Goal: Book appointment/travel/reservation

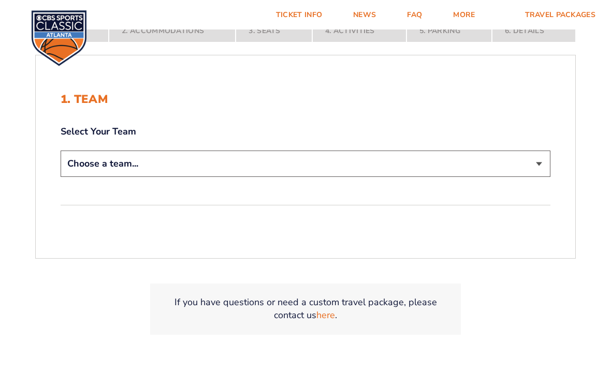
scroll to position [229, 0]
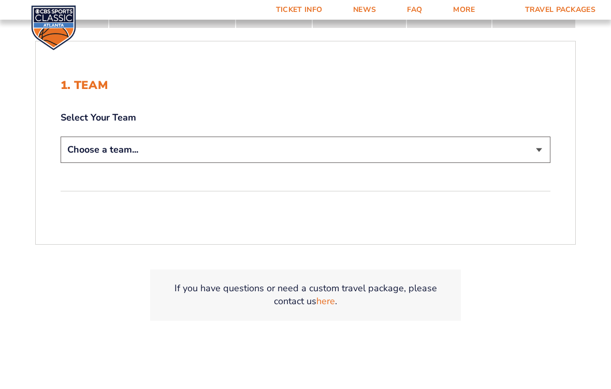
click at [92, 161] on select "Choose a team... [US_STATE] Wildcats [US_STATE] State Buckeyes [US_STATE] Tar H…" at bounding box center [306, 150] width 490 height 26
select select "20108"
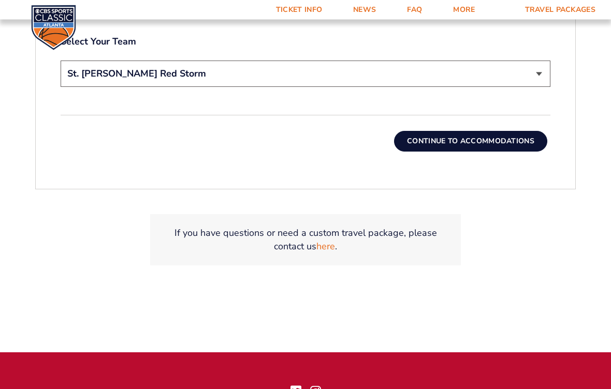
click at [492, 146] on button "Continue To Accommodations" at bounding box center [470, 141] width 153 height 21
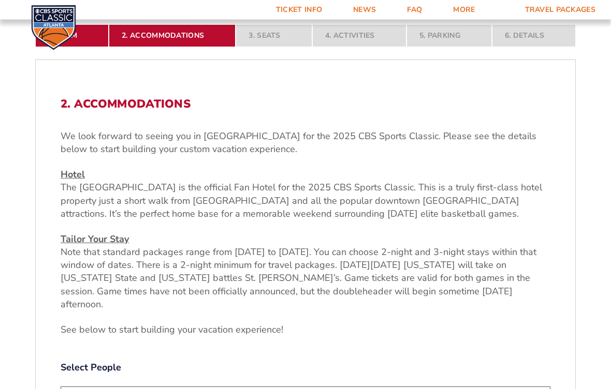
scroll to position [309, 0]
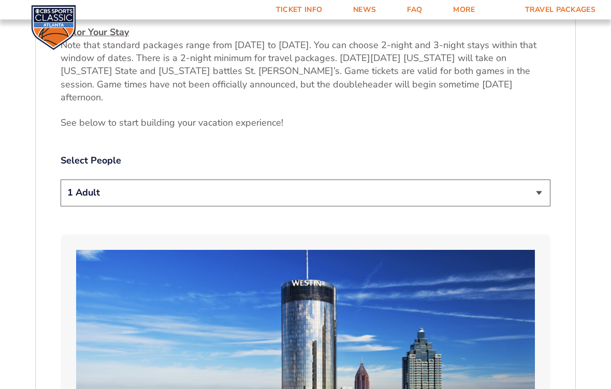
click at [527, 180] on select "1 Adult 2 Adults 3 Adults 4 Adults 2 Adults + 1 Child 2 Adults + 2 Children 2 A…" at bounding box center [306, 193] width 490 height 26
select select "2 Adults + 2 Children"
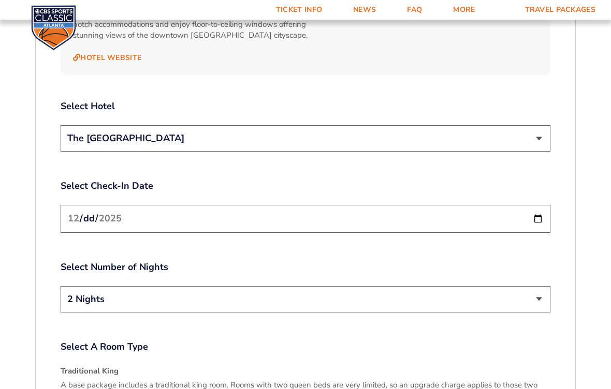
scroll to position [1199, 0]
click at [525, 126] on select "The [GEOGRAPHIC_DATA]" at bounding box center [306, 139] width 490 height 26
click at [102, 205] on input "[DATE]" at bounding box center [306, 218] width 490 height 27
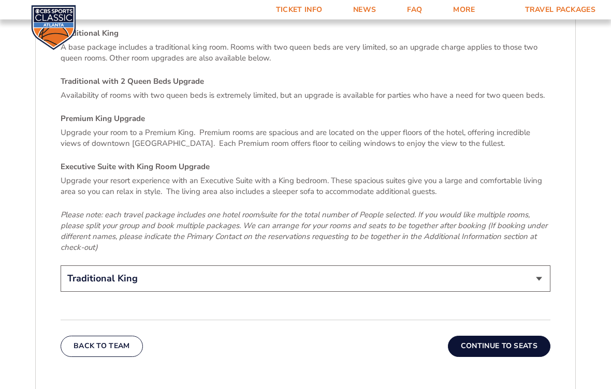
scroll to position [1537, 0]
click at [520, 265] on select "Traditional King Traditional with 2 Queen Beds Upgrade (+$95 per night) Premium…" at bounding box center [306, 278] width 490 height 26
click at [512, 265] on select "Traditional King Traditional with 2 Queen Beds Upgrade (+$95 per night) Premium…" at bounding box center [306, 278] width 490 height 26
select select "Executive Suite with King Room Upgrade"
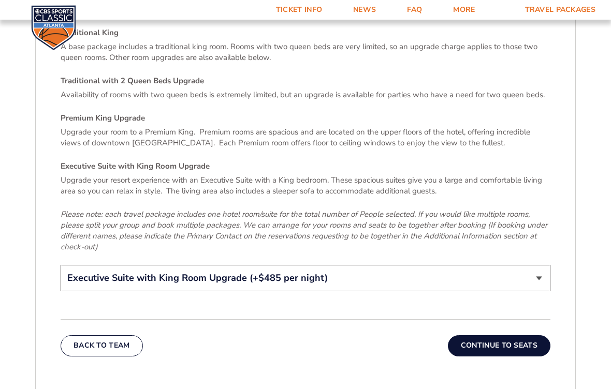
click at [528, 335] on button "Continue To Seats" at bounding box center [499, 345] width 102 height 21
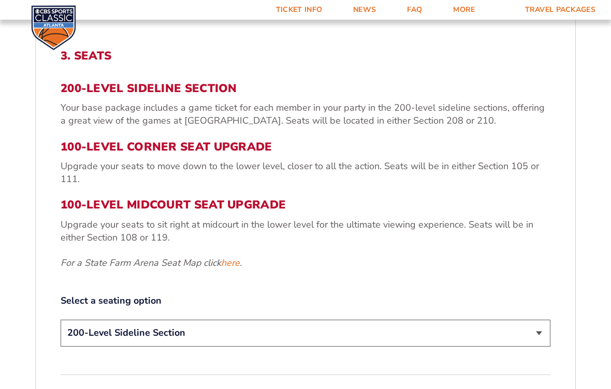
scroll to position [358, 0]
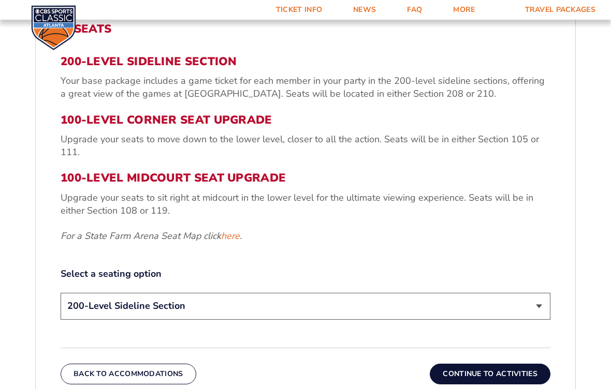
click at [521, 297] on select "200-Level Sideline Section 100-Level Corner Seat Upgrade (+$120 per person) 100…" at bounding box center [306, 306] width 490 height 26
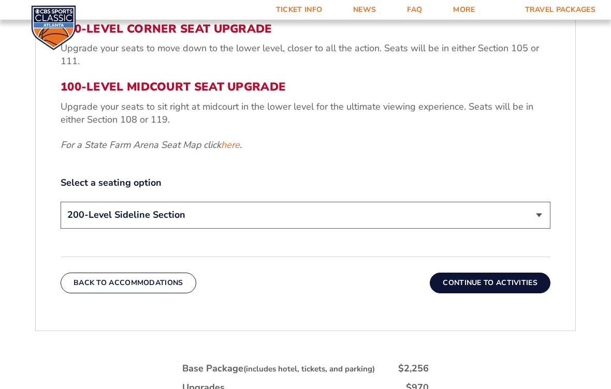
scroll to position [464, 0]
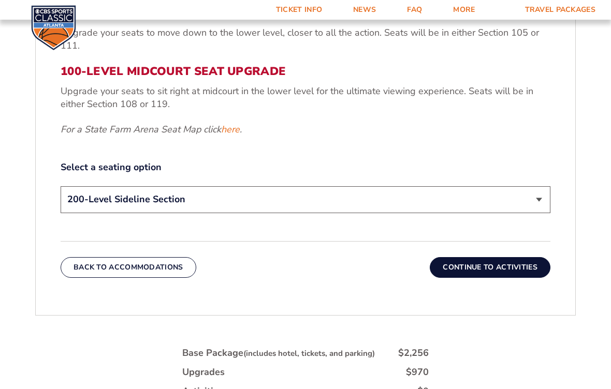
click at [539, 211] on select "200-Level Sideline Section 100-Level Corner Seat Upgrade (+$120 per person) 100…" at bounding box center [306, 199] width 490 height 26
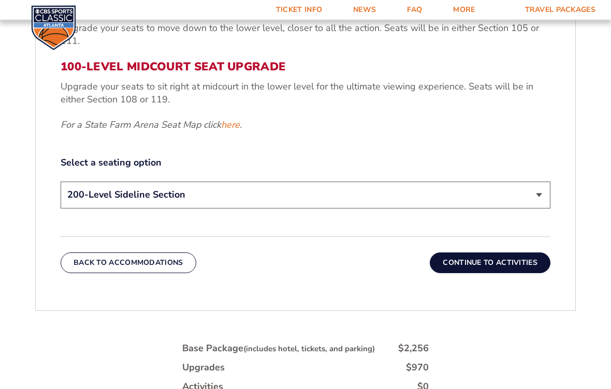
scroll to position [468, 0]
click at [524, 198] on select "200-Level Sideline Section 100-Level Corner Seat Upgrade (+$120 per person) 100…" at bounding box center [306, 195] width 490 height 26
click at [234, 124] on link "here" at bounding box center [230, 125] width 19 height 13
click at [538, 203] on select "200-Level Sideline Section 100-Level Corner Seat Upgrade (+$120 per person) 100…" at bounding box center [306, 195] width 490 height 26
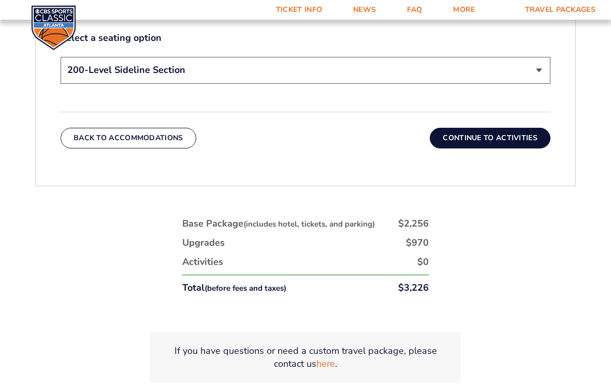
click at [525, 139] on button "Continue To Activities" at bounding box center [489, 138] width 121 height 21
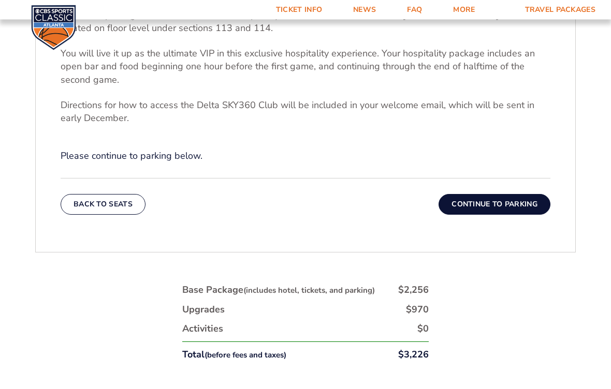
scroll to position [447, 0]
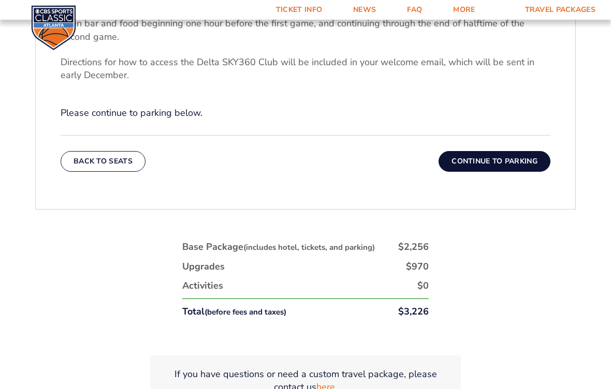
click at [522, 169] on button "Continue To Parking" at bounding box center [494, 161] width 112 height 21
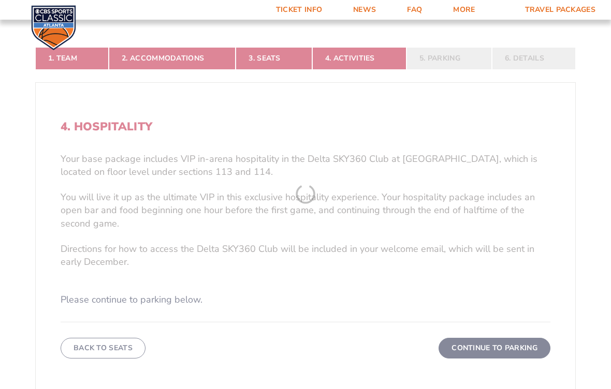
scroll to position [184, 0]
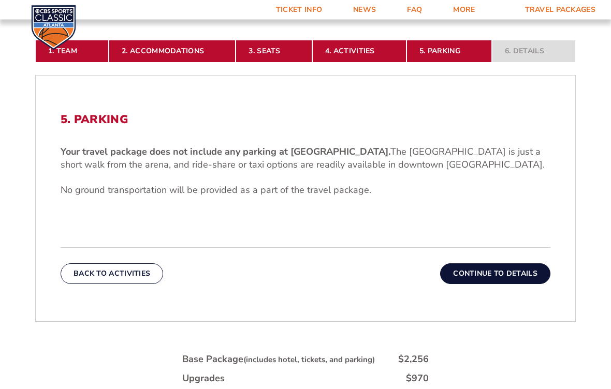
click at [532, 272] on button "Continue To Details" at bounding box center [495, 274] width 110 height 21
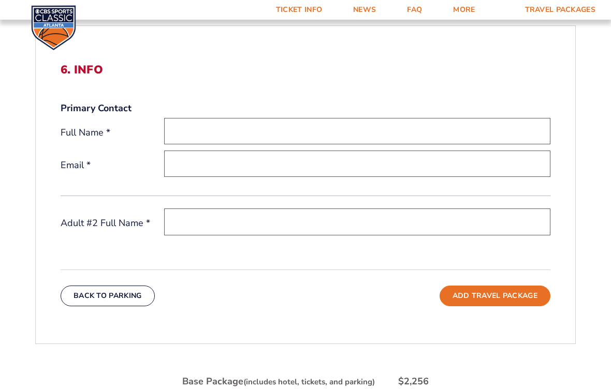
scroll to position [276, 0]
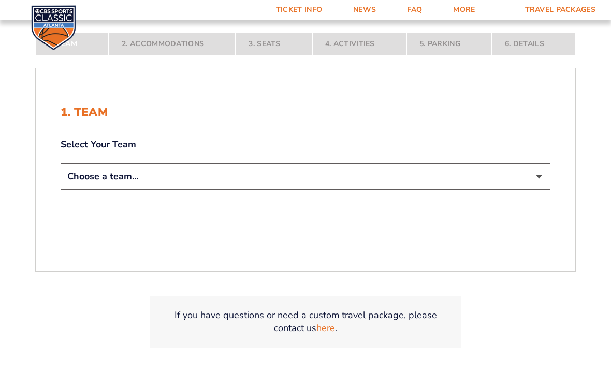
scroll to position [201, 0]
click at [525, 183] on select "Choose a team... [US_STATE] Wildcats [US_STATE] State Buckeyes [US_STATE] Tar H…" at bounding box center [306, 177] width 490 height 26
select select "20108"
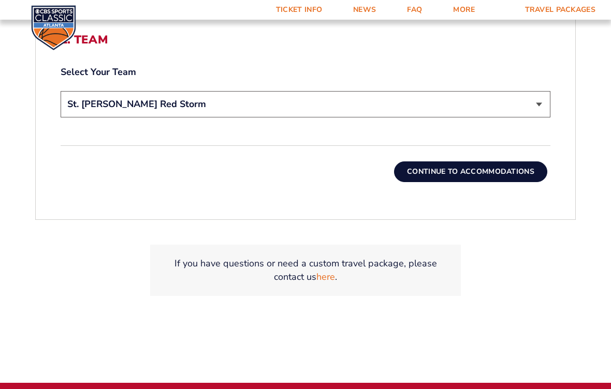
click at [519, 172] on button "Continue To Accommodations" at bounding box center [470, 171] width 153 height 21
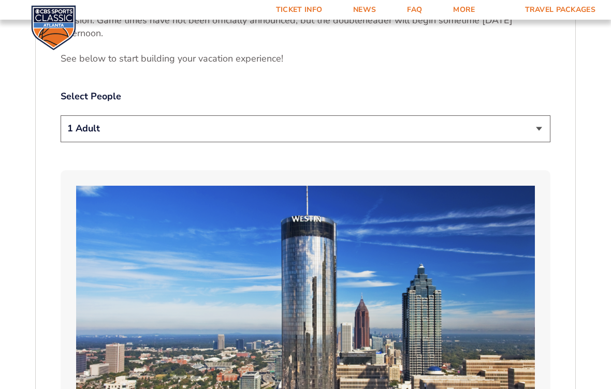
scroll to position [532, 0]
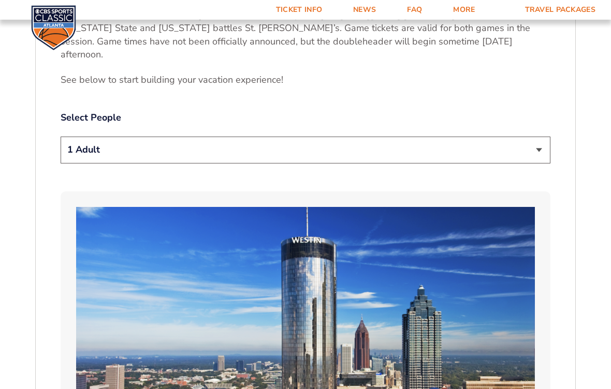
click at [72, 137] on select "1 Adult 2 Adults 3 Adults 4 Adults 2 Adults + 1 Child 2 Adults + 2 Children 2 A…" at bounding box center [306, 150] width 490 height 26
select select "2 Adults"
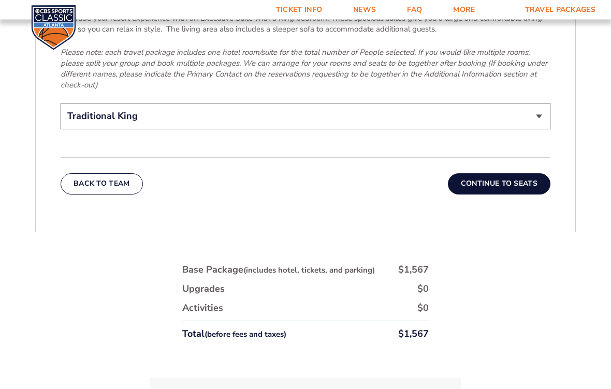
scroll to position [1735, 0]
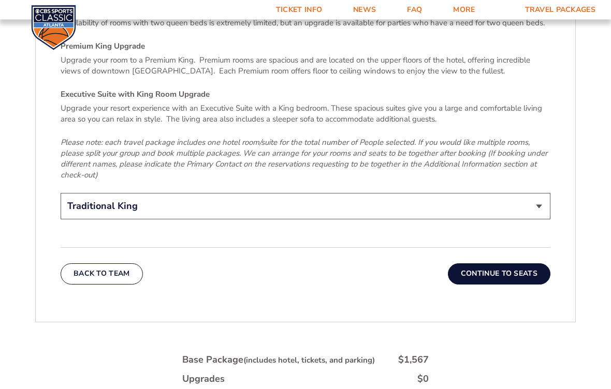
click at [87, 194] on select "Traditional King Traditional with 2 Queen Beds Upgrade (+$95 per night) Premium…" at bounding box center [306, 207] width 490 height 26
select select "Traditional with 2 Queen Beds Upgrade"
click at [523, 263] on button "Continue To Seats" at bounding box center [499, 273] width 102 height 21
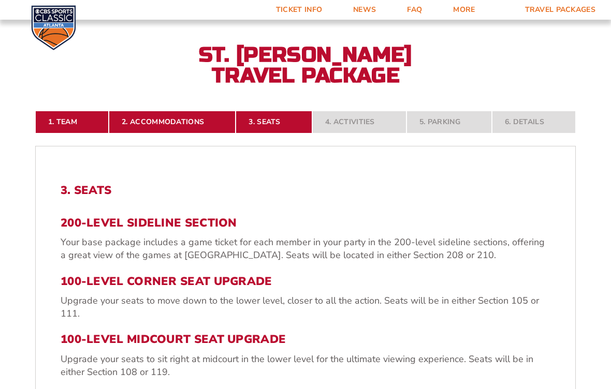
scroll to position [188, 0]
